Goal: Contribute content: Add original content to the website for others to see

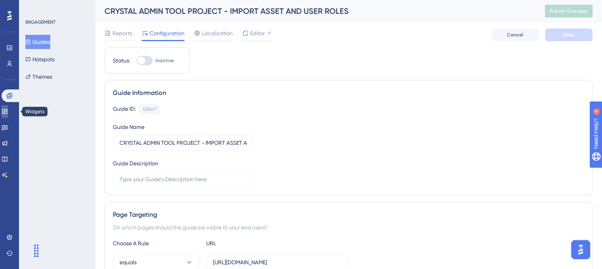
click at [8, 112] on icon at bounding box center [5, 111] width 6 height 6
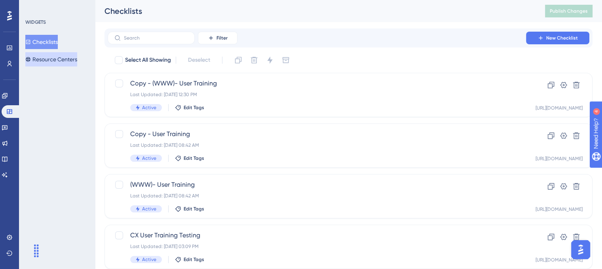
click at [64, 53] on button "Resource Centers" at bounding box center [51, 59] width 52 height 14
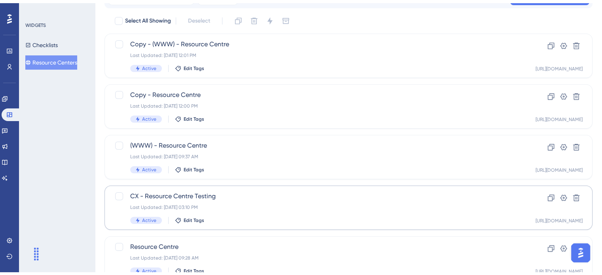
scroll to position [70, 0]
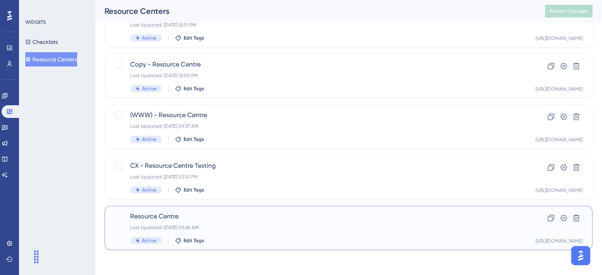
click at [247, 236] on div "Resource Centre Last Updated: [DATE] 09:28 AM Active Edit Tags" at bounding box center [316, 228] width 373 height 32
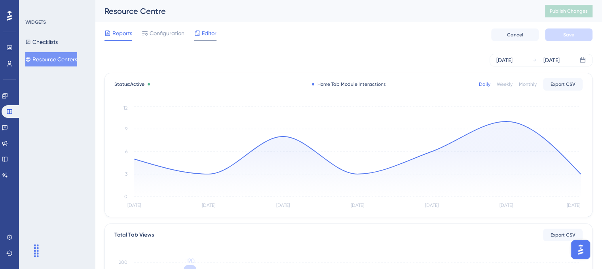
click at [204, 34] on span "Editor" at bounding box center [209, 32] width 15 height 9
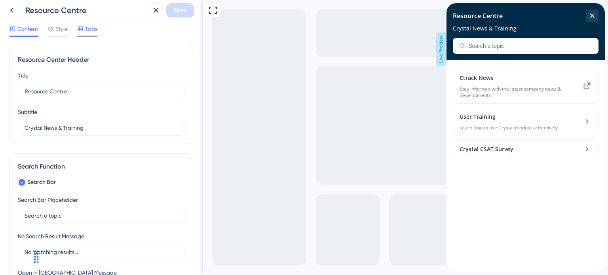
click at [96, 31] on span "Tabs" at bounding box center [91, 28] width 12 height 9
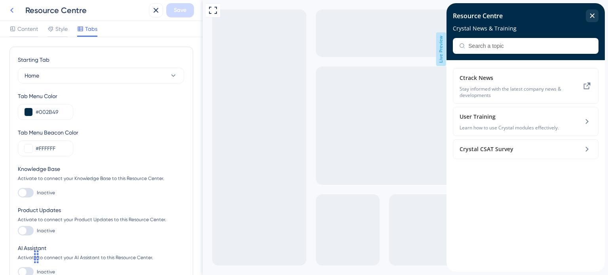
click at [8, 11] on icon at bounding box center [11, 10] width 9 height 9
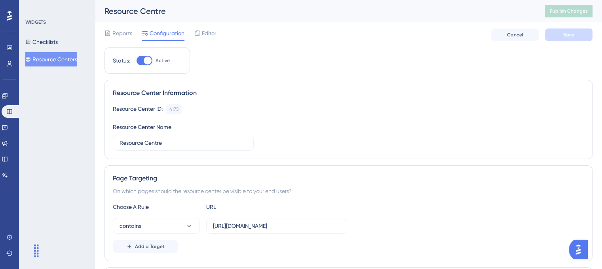
click at [50, 58] on button "Resource Centers" at bounding box center [51, 59] width 52 height 14
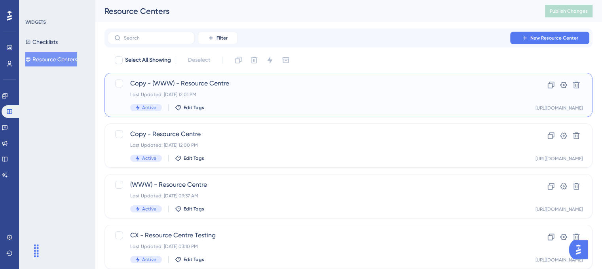
click at [253, 96] on div "Last Updated: [DATE] 12:01 PM" at bounding box center [316, 94] width 373 height 6
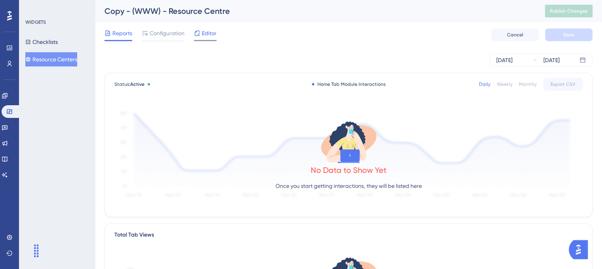
click at [203, 38] on span "Editor" at bounding box center [209, 32] width 15 height 9
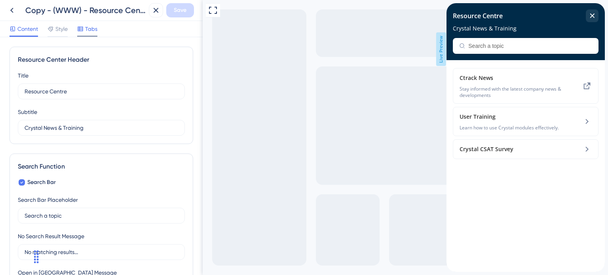
click at [90, 32] on span "Tabs" at bounding box center [91, 28] width 12 height 9
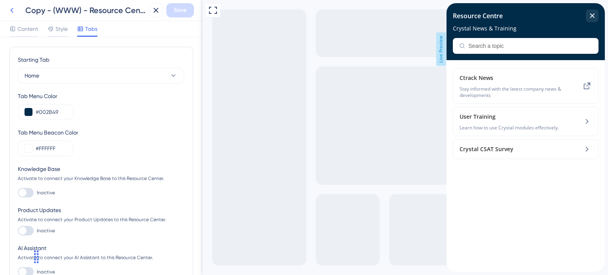
click at [13, 15] on button at bounding box center [12, 10] width 14 height 14
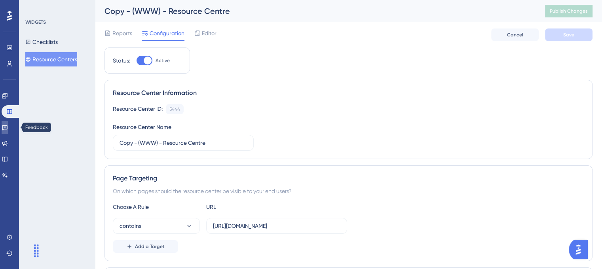
click at [8, 124] on icon at bounding box center [5, 127] width 6 height 6
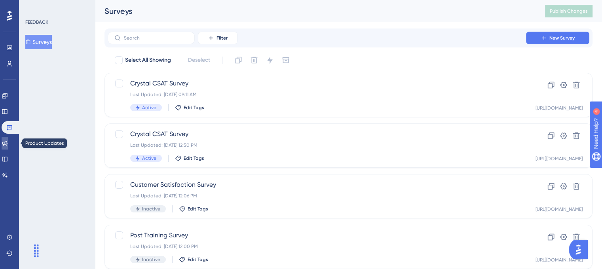
click at [8, 140] on icon at bounding box center [5, 143] width 6 height 6
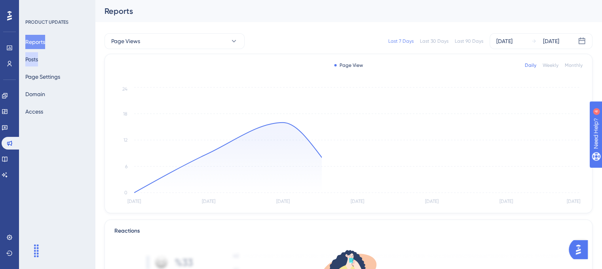
click at [35, 63] on button "Posts" at bounding box center [31, 59] width 13 height 14
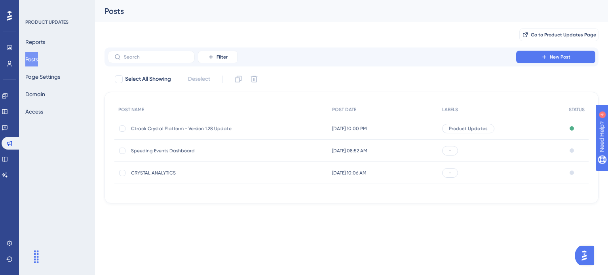
click at [347, 129] on span "[DATE] 10:00 PM" at bounding box center [349, 128] width 35 height 6
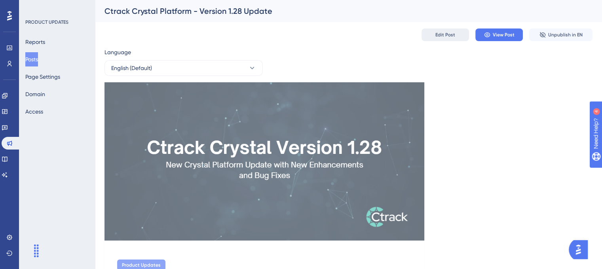
click at [446, 34] on span "Edit Post" at bounding box center [445, 35] width 20 height 6
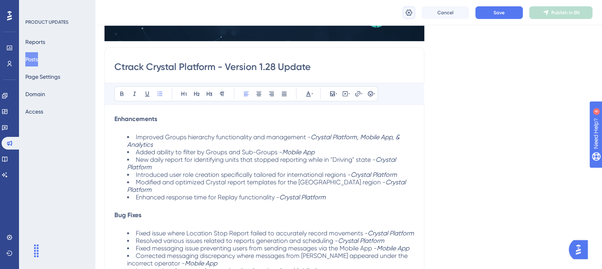
click at [408, 13] on icon at bounding box center [409, 13] width 8 height 8
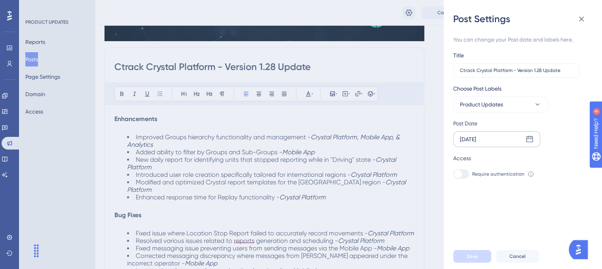
click at [533, 138] on div "[DATE]" at bounding box center [496, 139] width 87 height 16
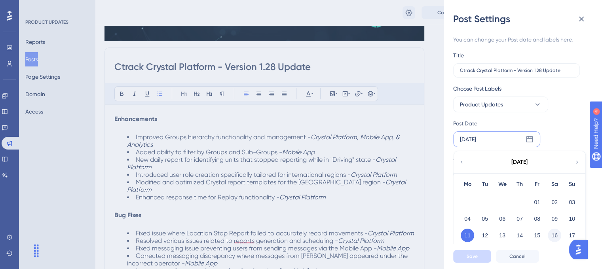
click at [557, 233] on button "16" at bounding box center [554, 235] width 13 height 13
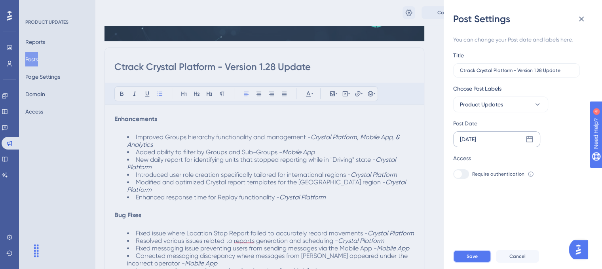
click at [473, 260] on span "Save" at bounding box center [472, 256] width 11 height 6
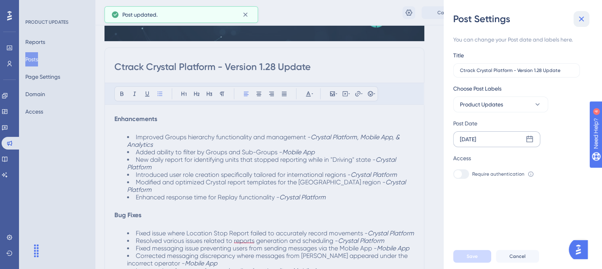
click at [579, 21] on icon at bounding box center [581, 19] width 5 height 5
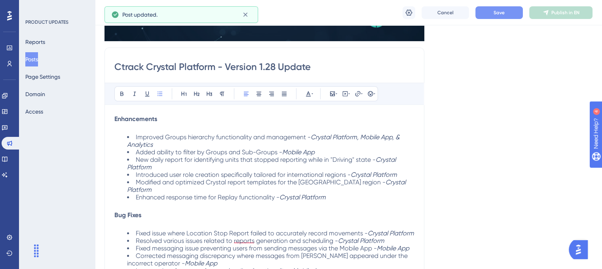
click at [499, 16] on button "Save" at bounding box center [498, 12] width 47 height 13
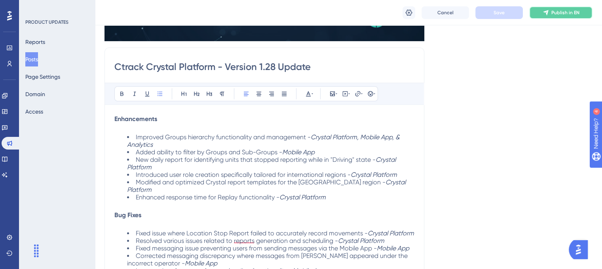
click at [551, 12] on span "Publish in EN" at bounding box center [565, 12] width 28 height 6
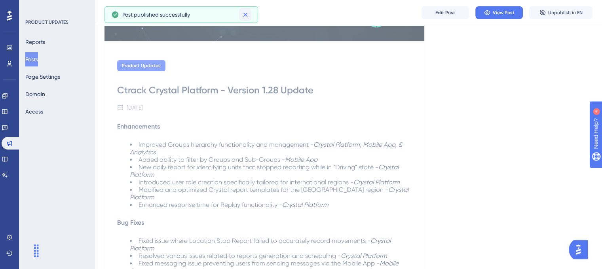
click at [246, 17] on icon at bounding box center [245, 15] width 8 height 8
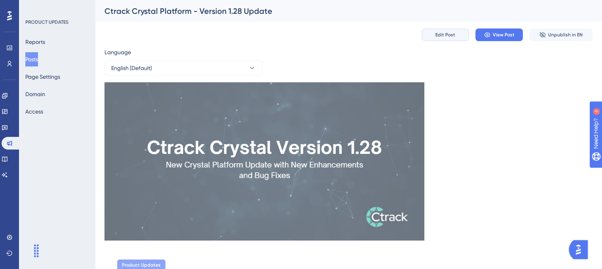
click at [443, 34] on span "Edit Post" at bounding box center [445, 35] width 20 height 6
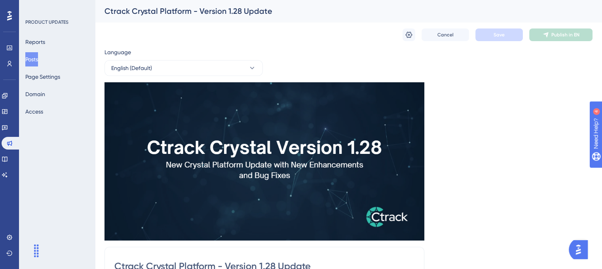
scroll to position [203, 0]
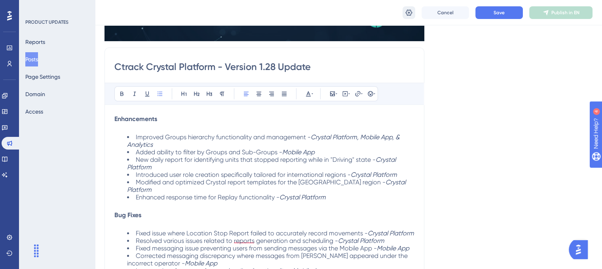
click at [405, 14] on icon at bounding box center [409, 13] width 8 height 8
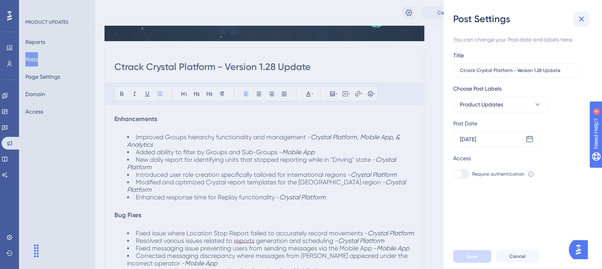
click at [580, 15] on icon at bounding box center [580, 18] width 9 height 9
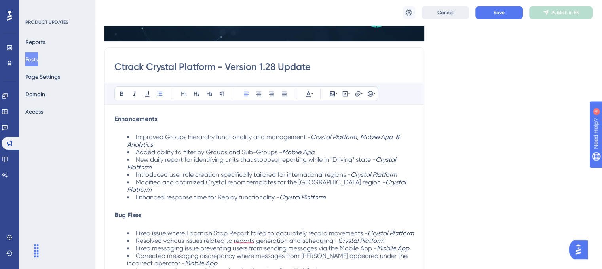
click at [454, 11] on button "Cancel" at bounding box center [444, 12] width 47 height 13
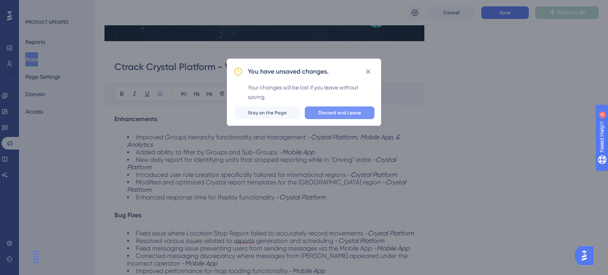
click at [353, 112] on span "Discard and Leave" at bounding box center [339, 113] width 43 height 6
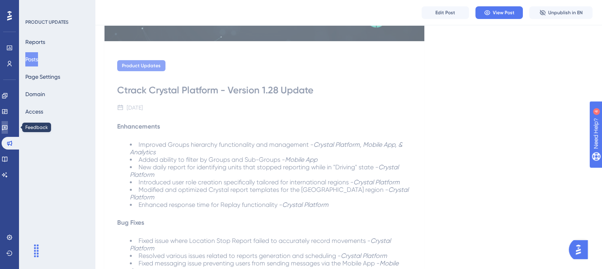
click at [8, 122] on link at bounding box center [5, 127] width 6 height 13
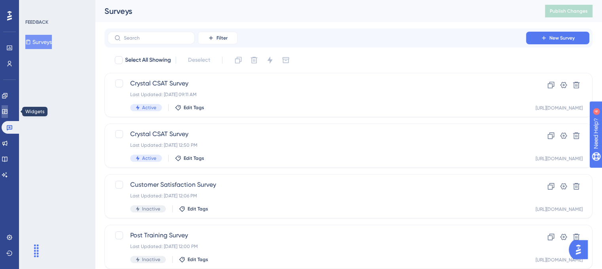
click at [8, 114] on icon at bounding box center [5, 111] width 6 height 6
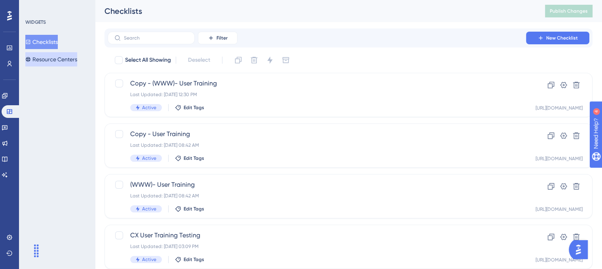
click at [49, 53] on button "Resource Centers" at bounding box center [51, 59] width 52 height 14
